Goal: Information Seeking & Learning: Find specific fact

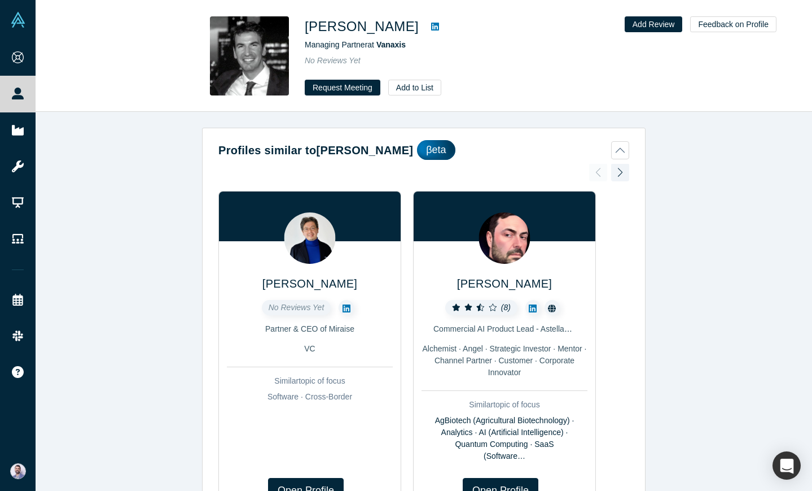
scroll to position [408, 0]
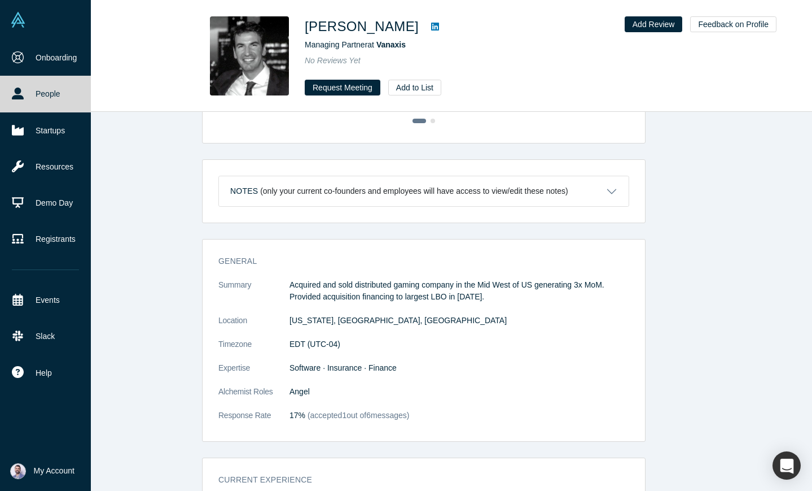
click at [21, 97] on icon at bounding box center [18, 93] width 12 height 12
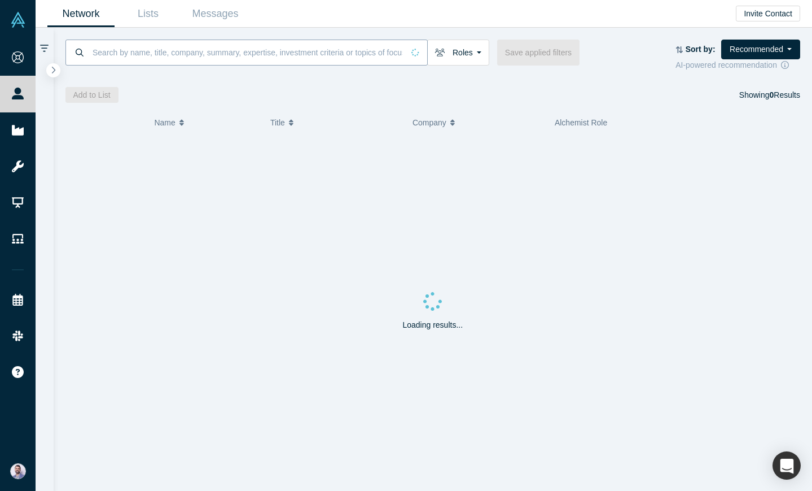
click at [224, 59] on input at bounding box center [247, 52] width 312 height 27
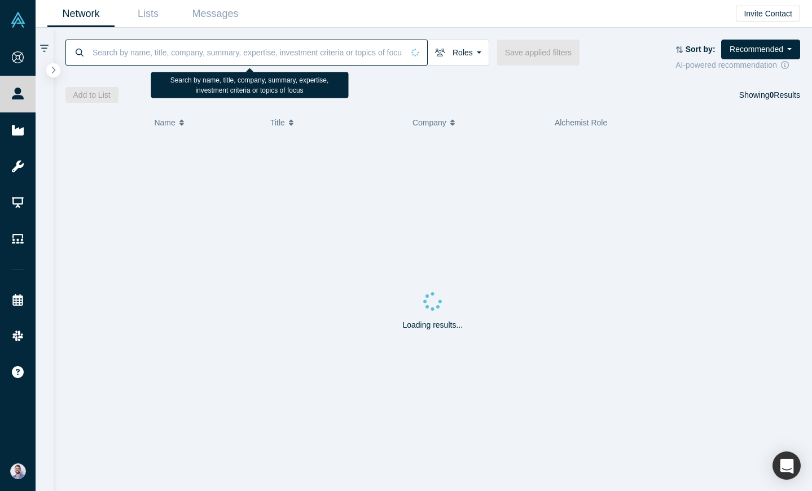
paste input "[PERSON_NAME]"
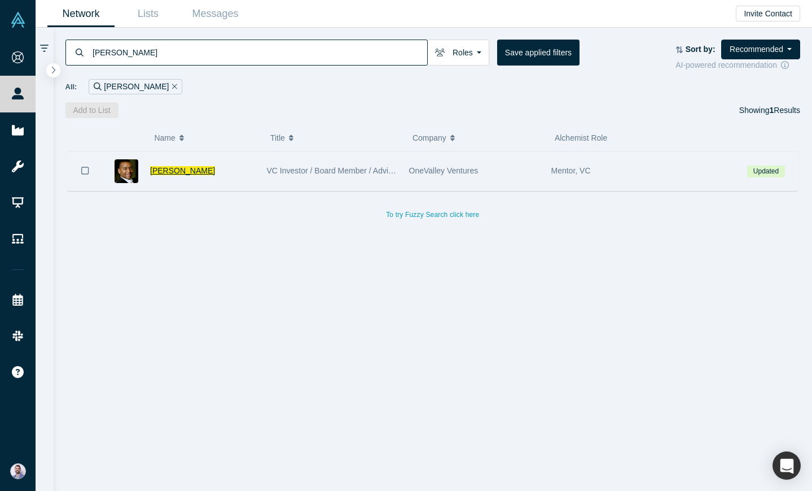
type input "[PERSON_NAME]"
click at [183, 170] on span "[PERSON_NAME]" at bounding box center [182, 170] width 65 height 9
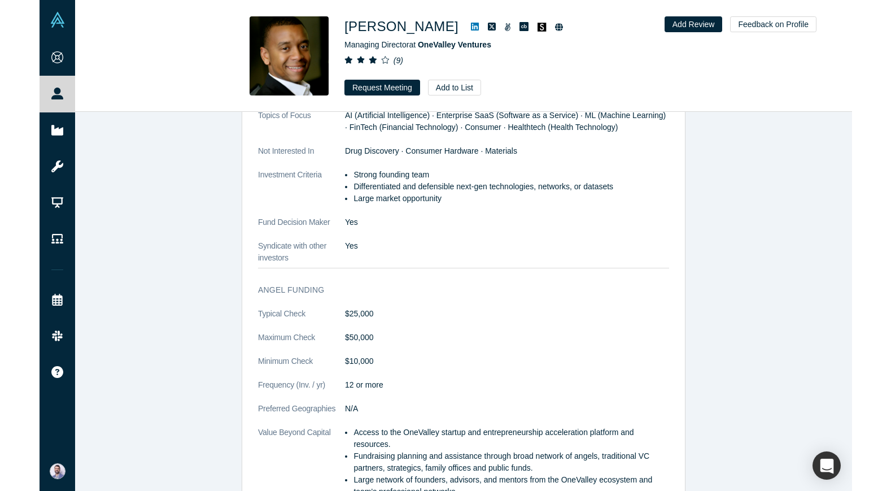
scroll to position [1413, 0]
